Goal: Find specific page/section: Find specific page/section

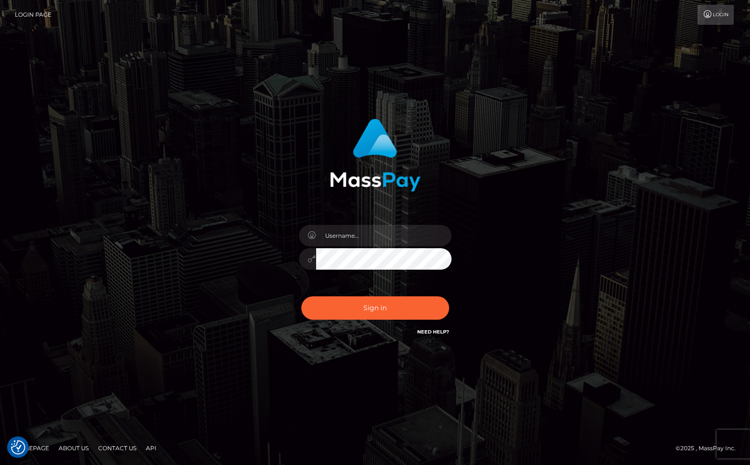
click at [372, 241] on input "text" at bounding box center [383, 235] width 135 height 21
click at [372, 240] on input "text" at bounding box center [383, 235] width 135 height 21
type input "christianc.xcite"
click at [390, 315] on button "Sign in" at bounding box center [375, 308] width 148 height 23
click at [364, 237] on input "text" at bounding box center [383, 235] width 135 height 21
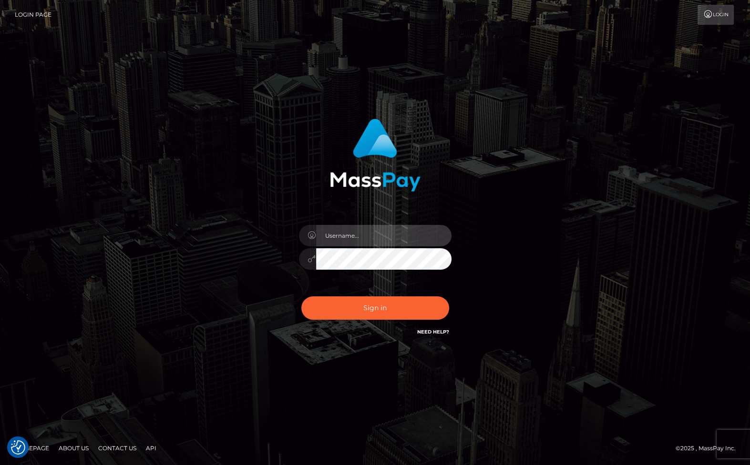
type input "christianc.xcite"
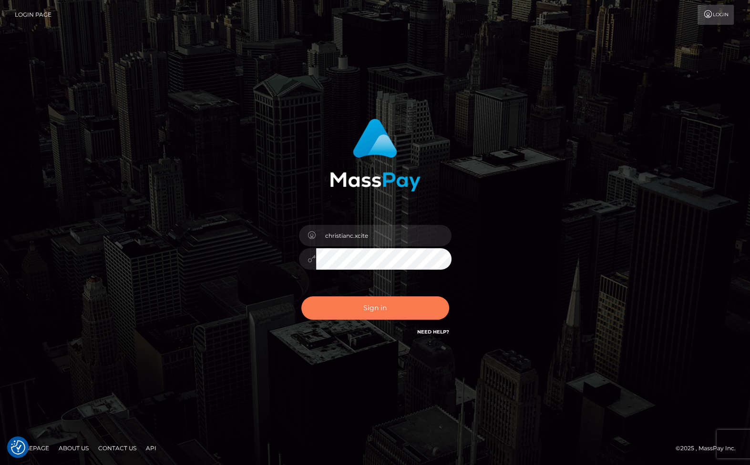
click at [370, 309] on button "Sign in" at bounding box center [375, 308] width 148 height 23
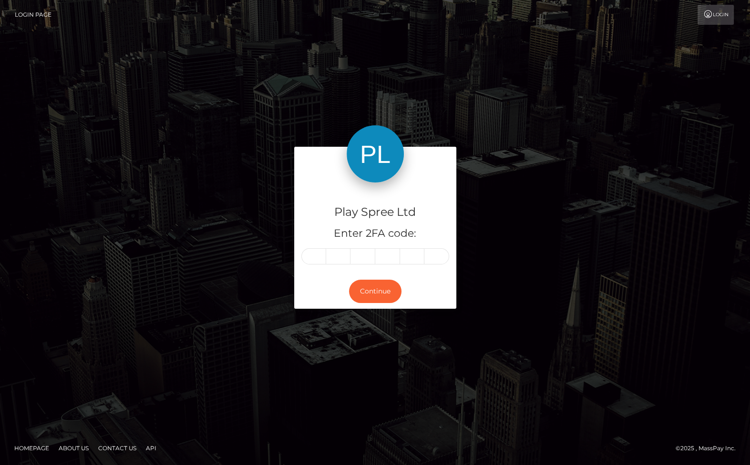
click at [315, 251] on input "text" at bounding box center [313, 256] width 25 height 16
type input "5"
type input "4"
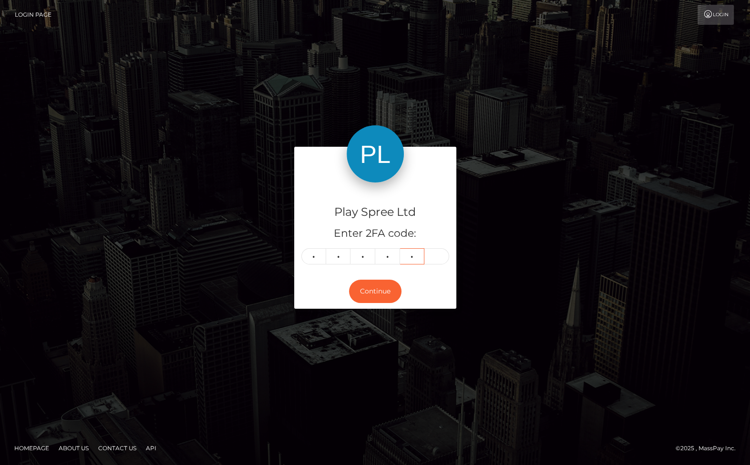
type input "5"
type input "3"
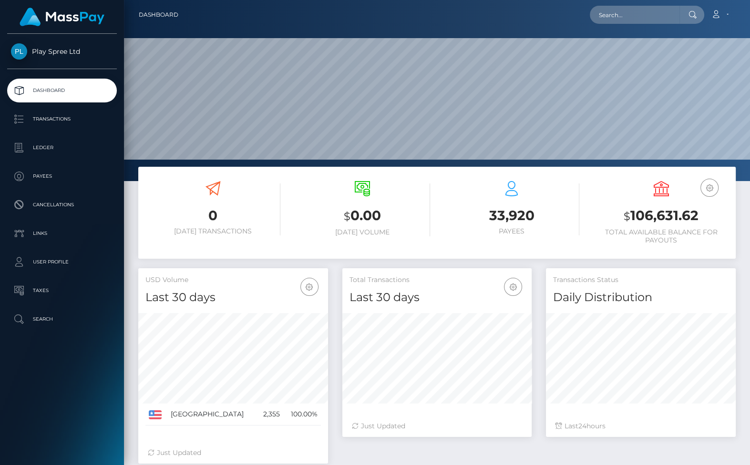
scroll to position [169, 189]
click at [645, 15] on input "text" at bounding box center [635, 15] width 90 height 18
paste input "1624125"
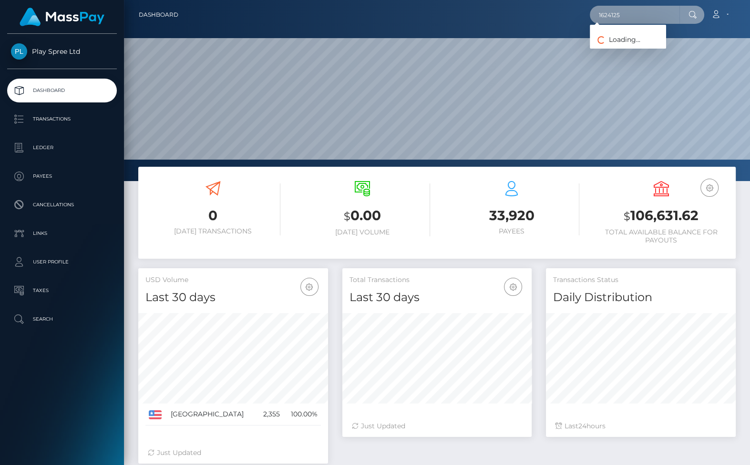
type input "1624125"
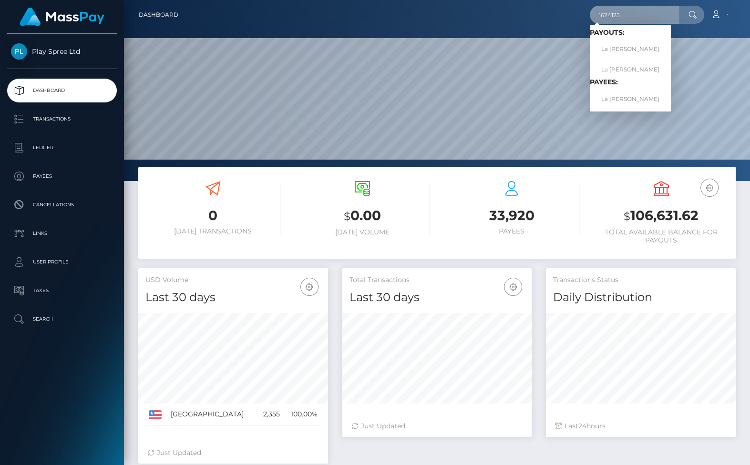
click at [665, 15] on input "1624125" at bounding box center [635, 15] width 90 height 18
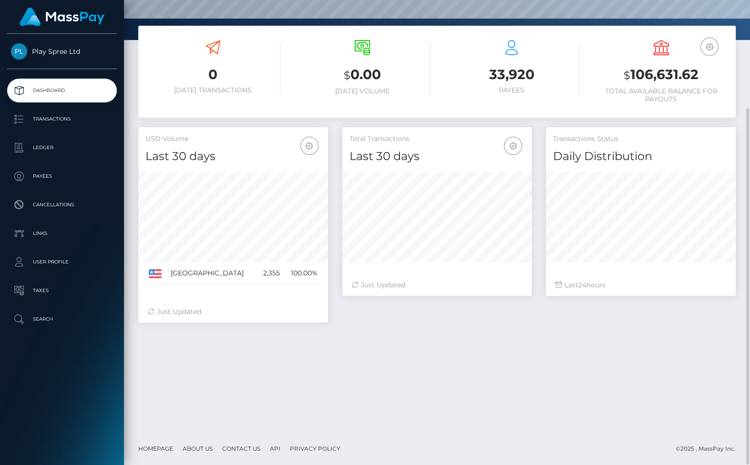
scroll to position [0, 0]
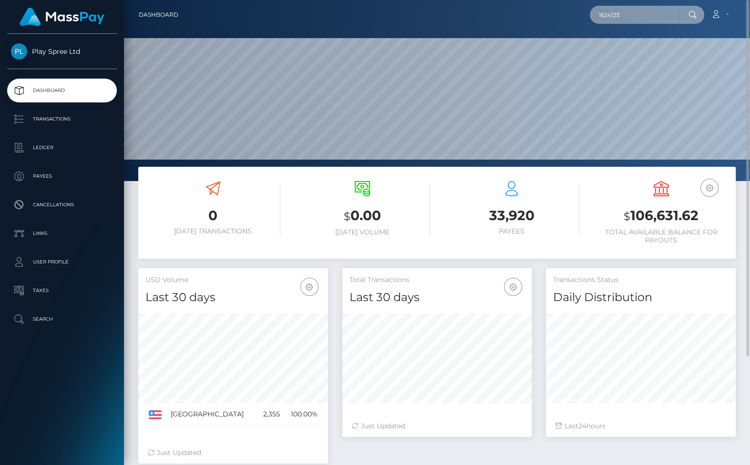
drag, startPoint x: 637, startPoint y: 15, endPoint x: 505, endPoint y: 17, distance: 131.6
click at [507, 17] on div "1624125 Loading... Loading... Payouts: La Shane Bilbrey La Shane Bilbrey Payees…" at bounding box center [460, 15] width 549 height 20
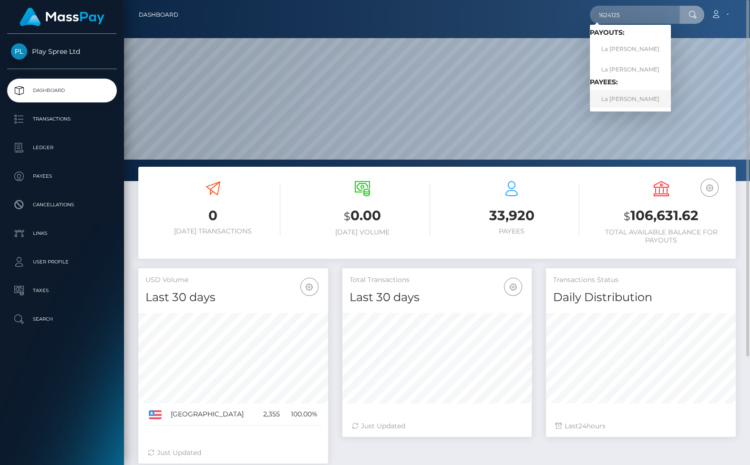
click at [621, 95] on link "La Shane Bilbrey" at bounding box center [630, 99] width 81 height 18
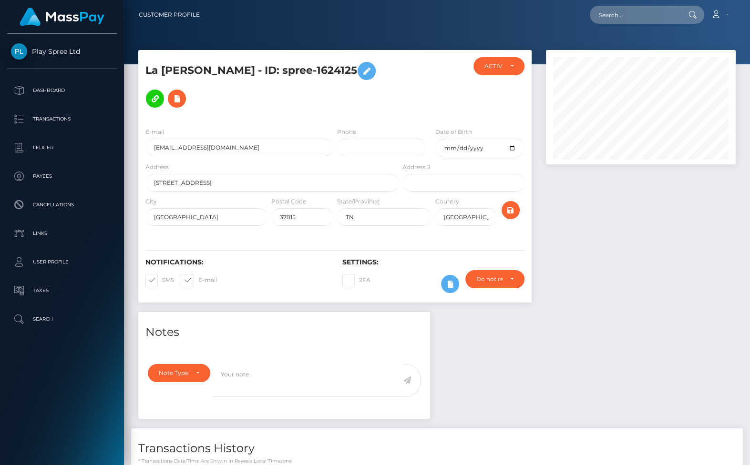
scroll to position [223, 0]
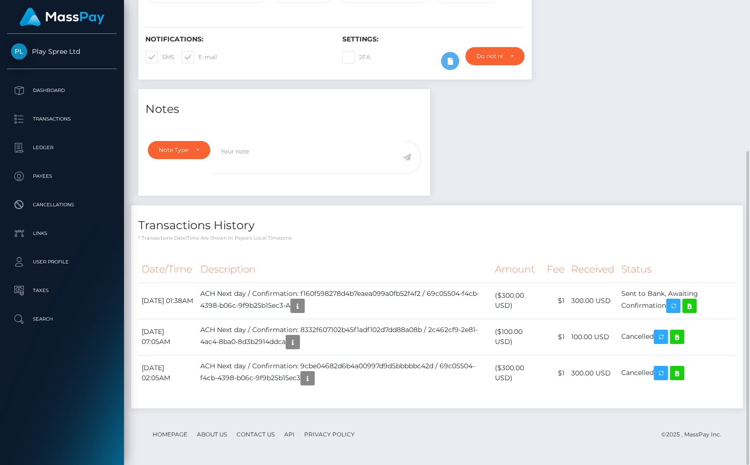
click at [690, 147] on div "Notes Note Type Compliance Clear Compliance General Note Type" at bounding box center [437, 253] width 612 height 329
click at [689, 243] on div "Transactions History * Transactions date/time are shown in payee's local timezo…" at bounding box center [437, 307] width 612 height 203
click at [712, 105] on div "Notes Note Type Compliance Clear Compliance General Note Type" at bounding box center [437, 253] width 612 height 329
drag, startPoint x: 710, startPoint y: 154, endPoint x: 708, endPoint y: 168, distance: 14.4
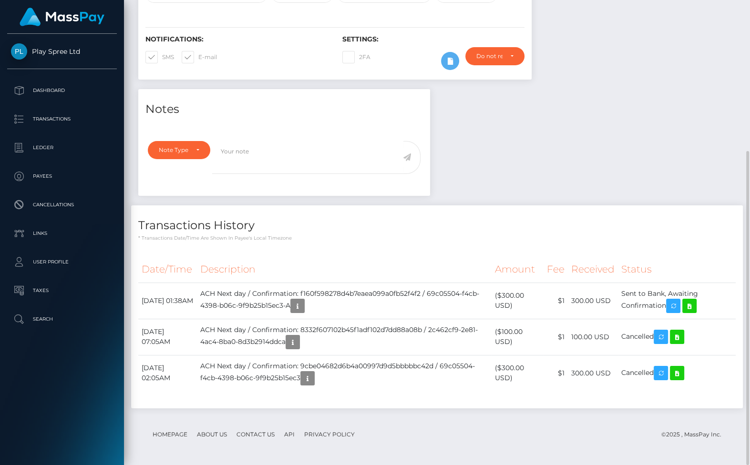
click at [710, 154] on div "Notes Note Type Compliance Clear Compliance General Note Type" at bounding box center [437, 253] width 612 height 329
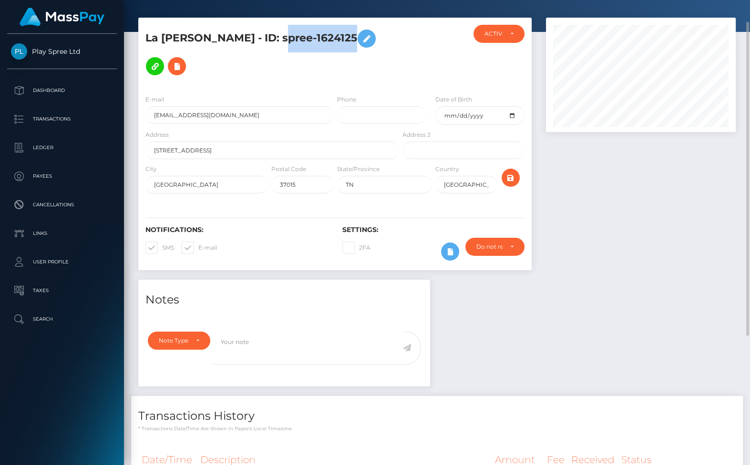
drag, startPoint x: 267, startPoint y: 38, endPoint x: 362, endPoint y: 32, distance: 95.5
click at [362, 32] on h5 "La [PERSON_NAME] - ID: spree-1624125" at bounding box center [269, 52] width 248 height 55
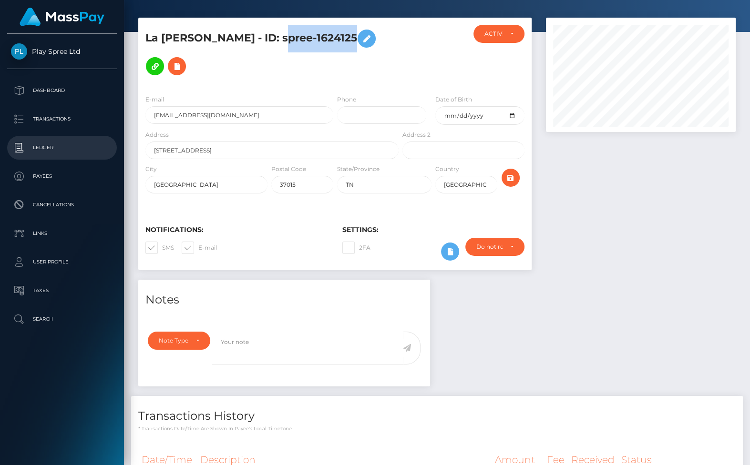
copy h5 "spree-1624125"
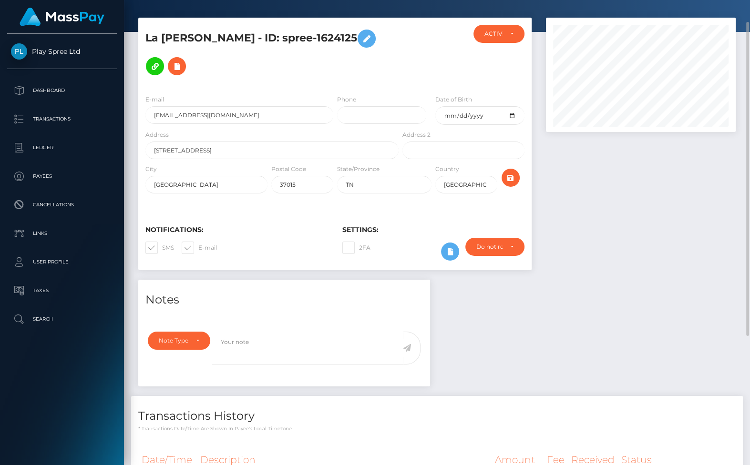
click at [702, 193] on div at bounding box center [641, 149] width 204 height 262
click at [173, 151] on input "[STREET_ADDRESS]" at bounding box center [271, 151] width 253 height 18
click at [173, 150] on input "[STREET_ADDRESS]" at bounding box center [271, 151] width 253 height 18
click at [725, 243] on div at bounding box center [641, 149] width 204 height 262
click at [179, 151] on input "[STREET_ADDRESS]" at bounding box center [271, 151] width 253 height 18
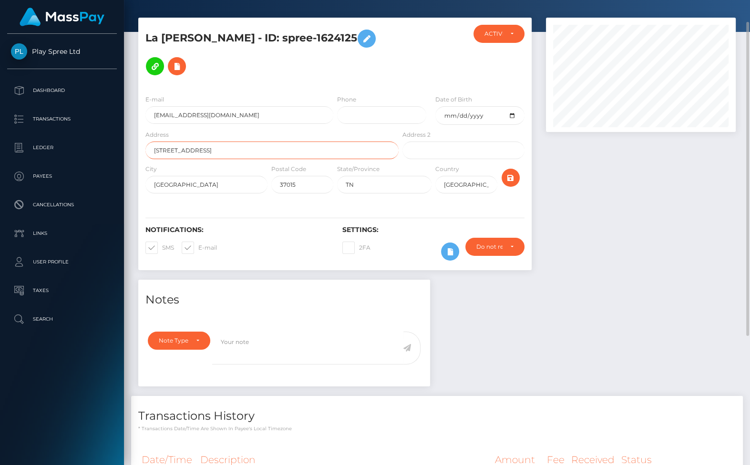
click at [179, 151] on input "[STREET_ADDRESS]" at bounding box center [271, 151] width 253 height 18
click at [710, 260] on div at bounding box center [641, 149] width 204 height 262
click at [698, 239] on div at bounding box center [641, 149] width 204 height 262
click at [179, 184] on input "[GEOGRAPHIC_DATA]" at bounding box center [206, 185] width 122 height 18
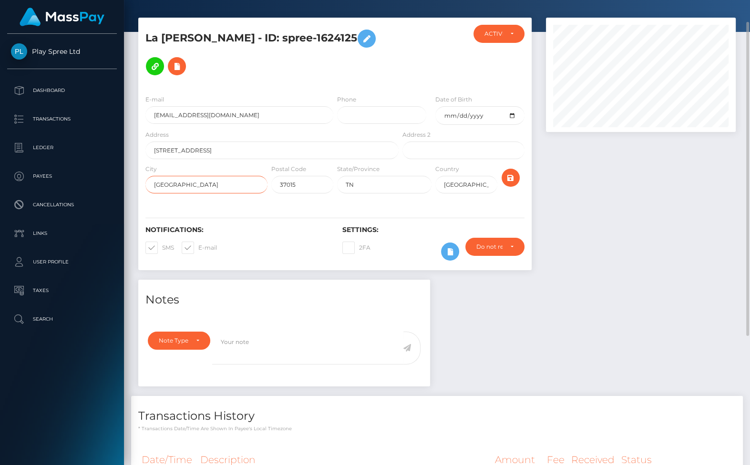
click at [179, 184] on input "[GEOGRAPHIC_DATA]" at bounding box center [206, 185] width 122 height 18
drag, startPoint x: 716, startPoint y: 275, endPoint x: 710, endPoint y: 280, distance: 8.1
click at [716, 276] on div at bounding box center [641, 149] width 204 height 262
click at [348, 186] on input "TN" at bounding box center [384, 185] width 94 height 18
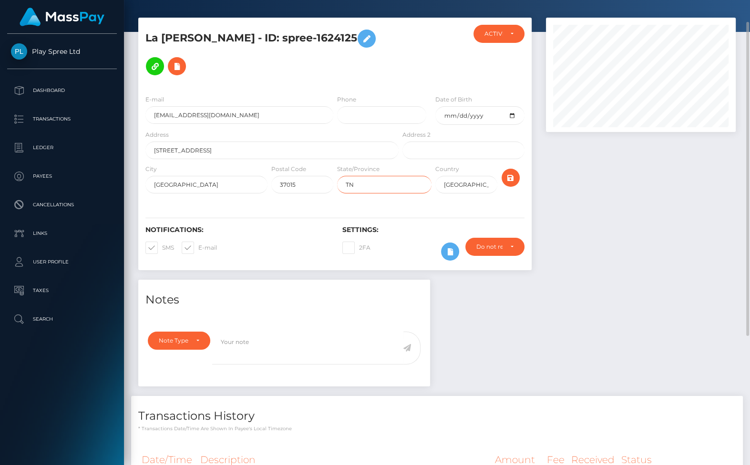
click at [348, 186] on input "TN" at bounding box center [384, 185] width 94 height 18
click at [700, 363] on div "Notes Note Type Compliance Clear Compliance General Note Type" at bounding box center [437, 444] width 612 height 329
click at [294, 185] on input "37015" at bounding box center [302, 185] width 62 height 18
click at [293, 185] on input "37015" at bounding box center [302, 185] width 62 height 18
drag, startPoint x: 689, startPoint y: 290, endPoint x: 673, endPoint y: 300, distance: 18.3
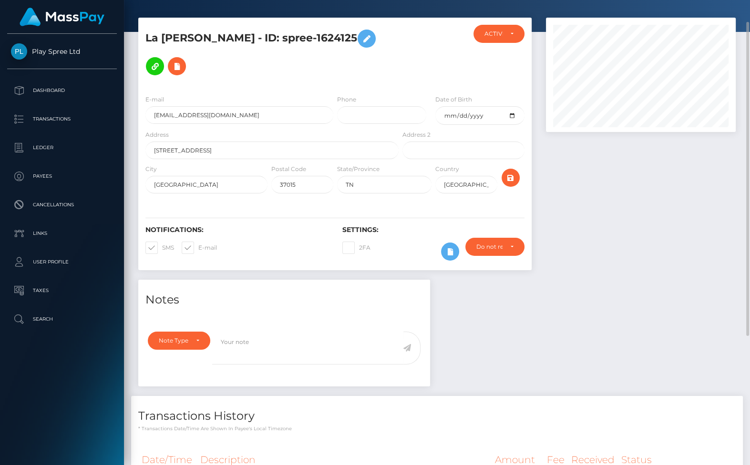
click at [689, 290] on div "Notes Note Type Compliance Clear Compliance General Note Type" at bounding box center [437, 444] width 612 height 329
drag, startPoint x: 195, startPoint y: 37, endPoint x: 137, endPoint y: 36, distance: 57.7
click at [137, 36] on div "La [PERSON_NAME] - ID: spree-1624125 ACTIVE DEACTIVE" at bounding box center [335, 149] width 408 height 262
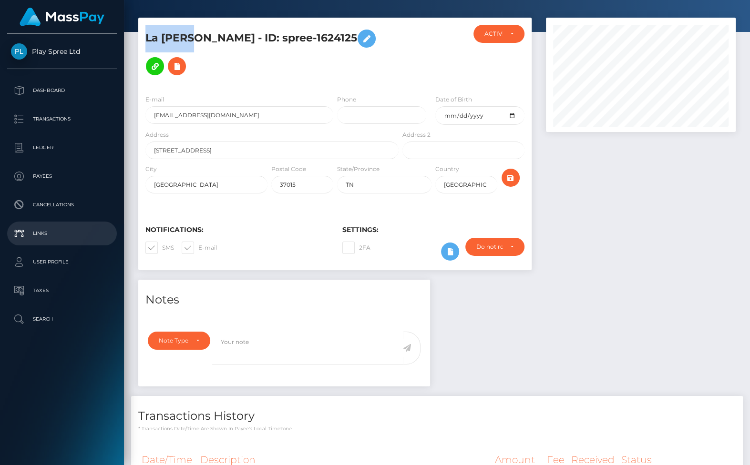
copy h5 "La [PERSON_NAME]"
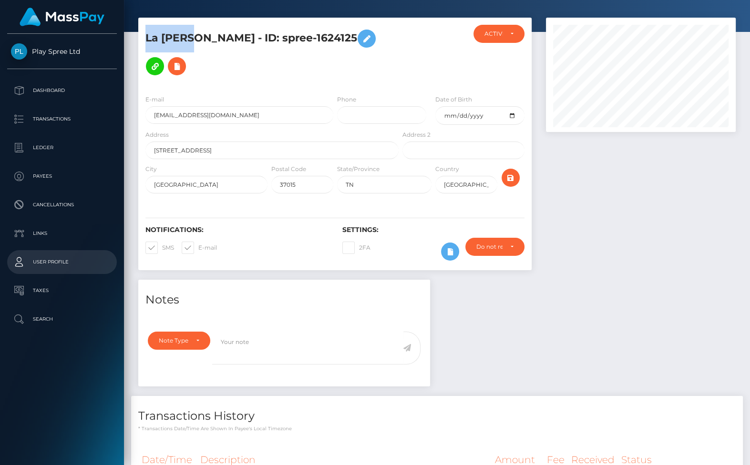
click at [8, 261] on link "User Profile" at bounding box center [62, 262] width 110 height 24
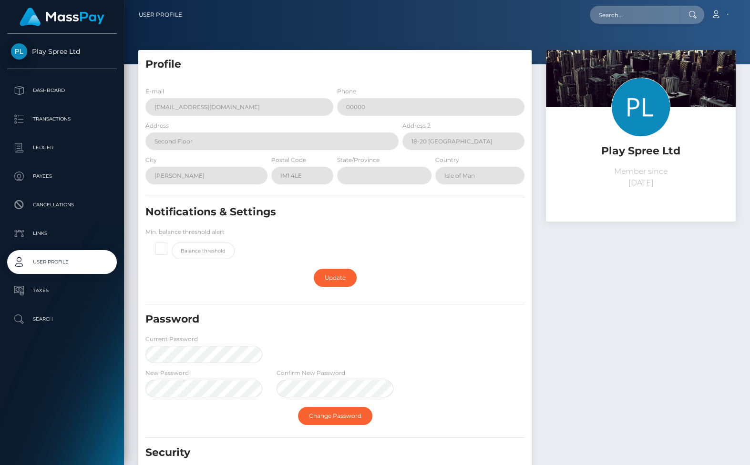
click at [712, 325] on div "Play Spree Ltd Member since May 27, 2025" at bounding box center [641, 279] width 204 height 459
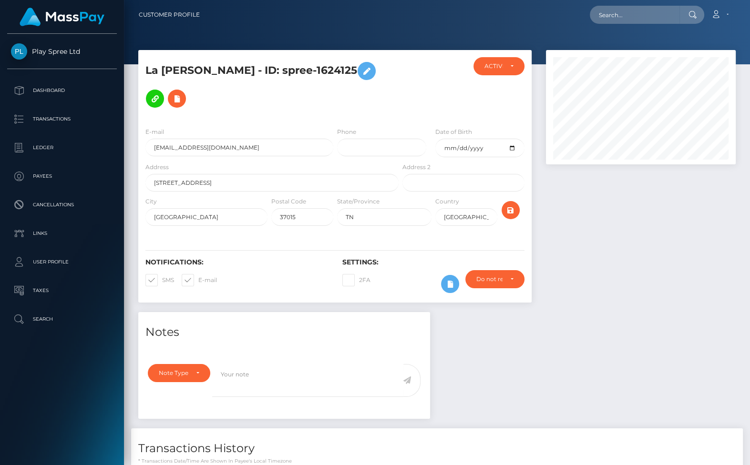
scroll to position [114, 189]
click at [210, 72] on h5 "La Shane Bilbrey - ID: spree-1624125" at bounding box center [269, 84] width 248 height 55
copy h5 "Bilbrey"
drag, startPoint x: 700, startPoint y: 255, endPoint x: 668, endPoint y: 246, distance: 34.0
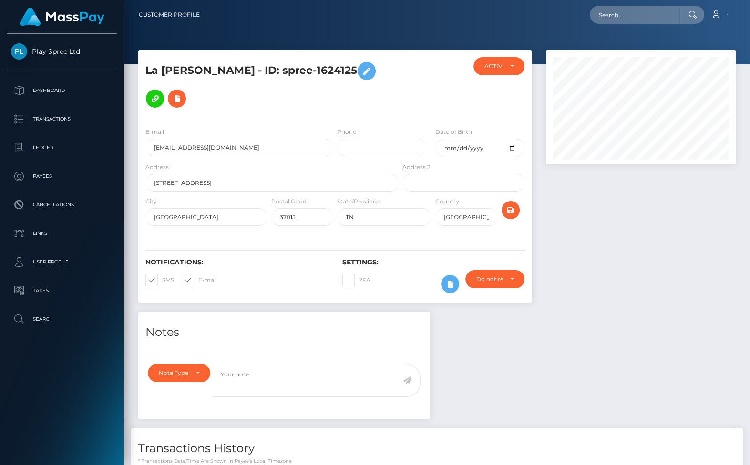
click at [700, 255] on div at bounding box center [641, 181] width 204 height 262
click at [190, 149] on input "lashanebabyboo@gmail.com" at bounding box center [239, 148] width 188 height 18
click at [676, 250] on div at bounding box center [641, 181] width 204 height 262
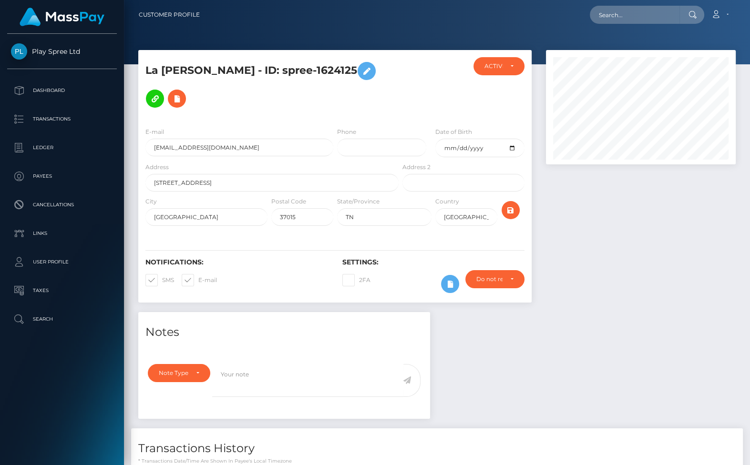
click at [694, 254] on div at bounding box center [641, 181] width 204 height 262
click at [646, 240] on div at bounding box center [641, 181] width 204 height 262
click at [714, 260] on div at bounding box center [641, 181] width 204 height 262
click at [698, 254] on div at bounding box center [641, 181] width 204 height 262
